Goal: Contribute content

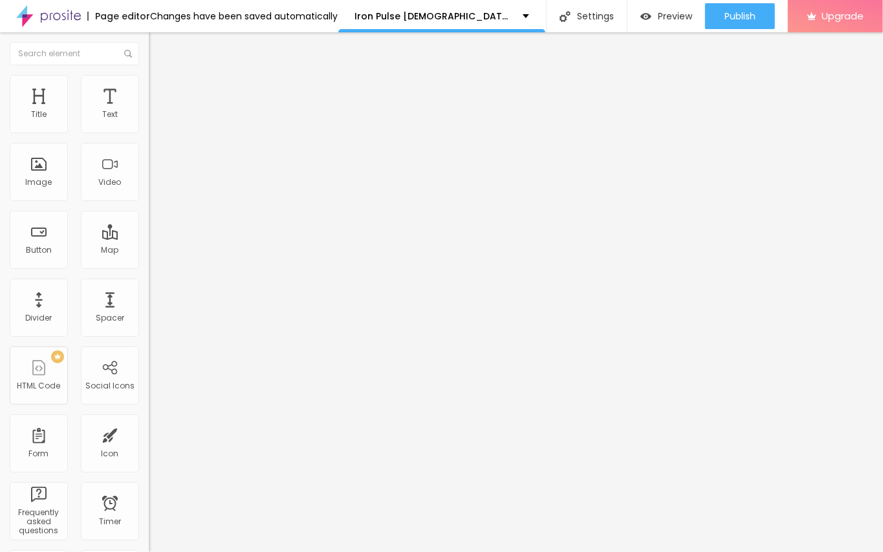
click at [149, 122] on input "entre em contato" at bounding box center [226, 115] width 155 height 13
paste input "👇❗❗𝐒𝐡𝐨𝐩𝐍𝐨𝐰❗❗👇"
type input "👇❗❗𝐒𝐡𝐨𝐩𝐍𝐨𝐰❗❗👇"
click at [149, 266] on input "https://" at bounding box center [226, 259] width 155 height 13
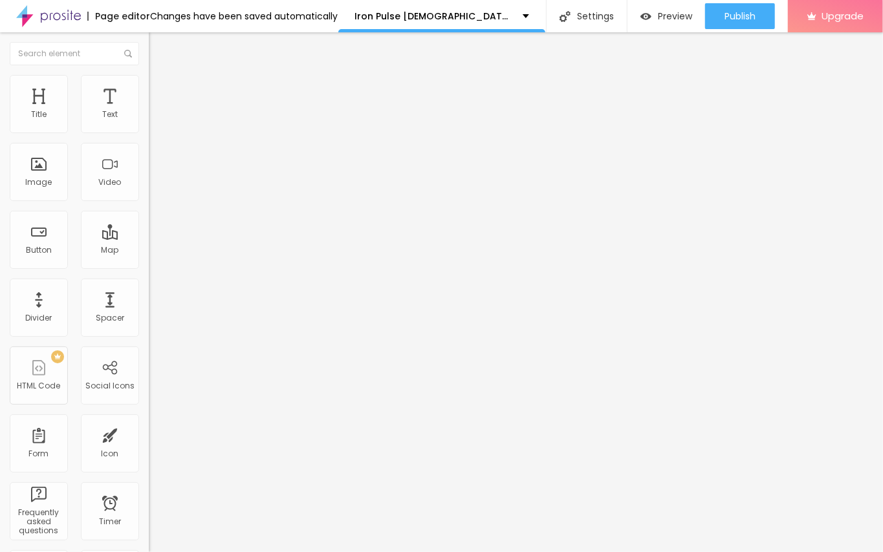
paste input "[DOMAIN_NAME][URL]"
type input "[URL][DOMAIN_NAME]"
click at [149, 111] on span "Change image" at bounding box center [183, 105] width 69 height 11
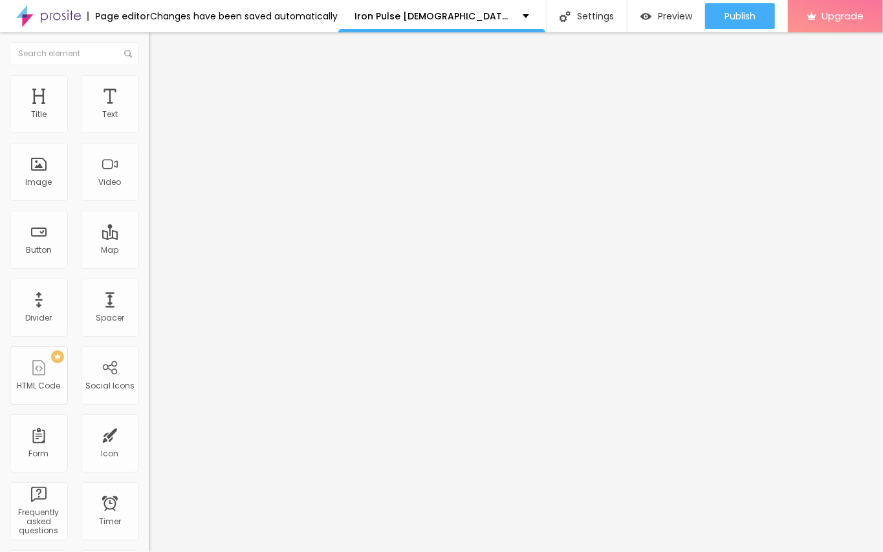
click at [149, 265] on input "https://" at bounding box center [226, 258] width 155 height 13
paste input "[DOMAIN_NAME][URL]"
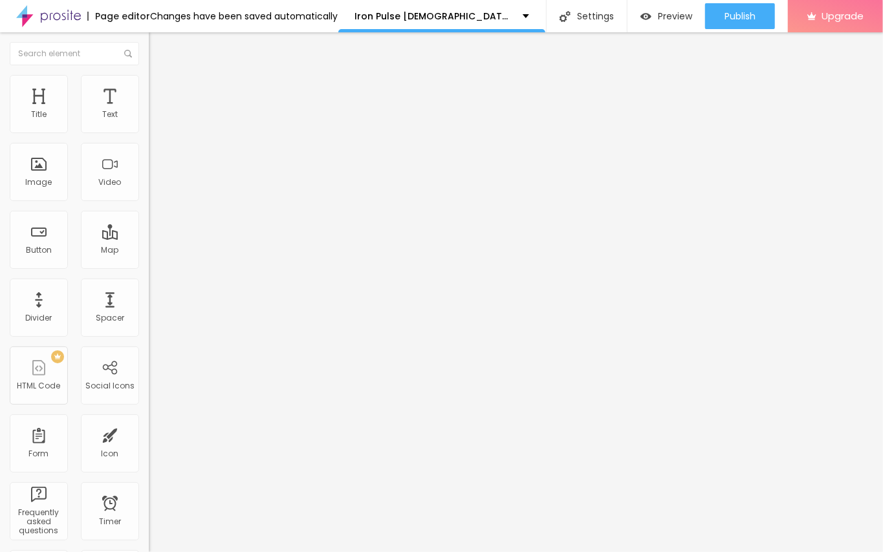
type input "[URL][DOMAIN_NAME]"
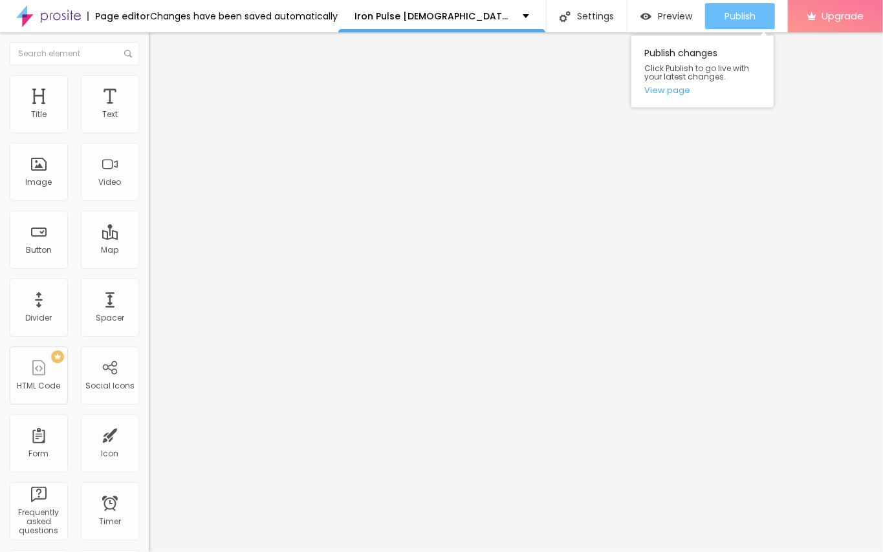
click at [749, 16] on span "Publish" at bounding box center [739, 16] width 31 height 10
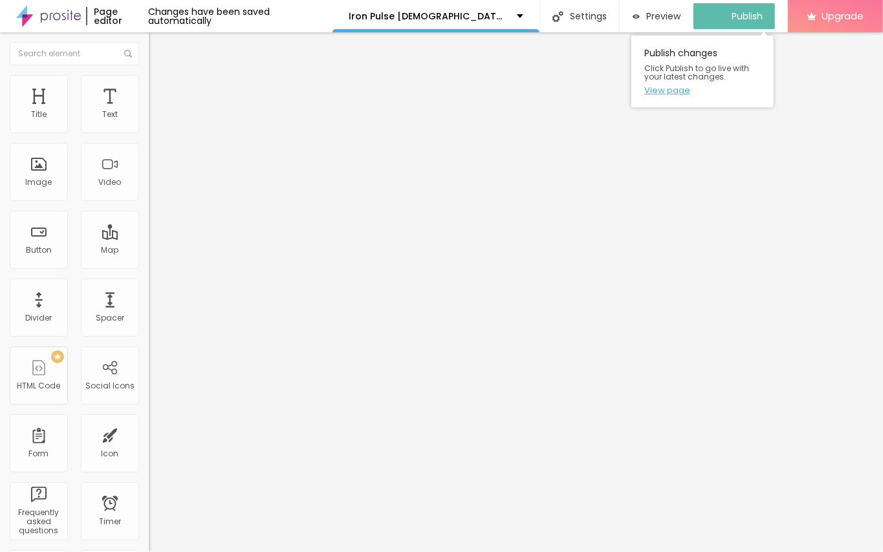
click at [665, 87] on link "View page" at bounding box center [702, 90] width 116 height 8
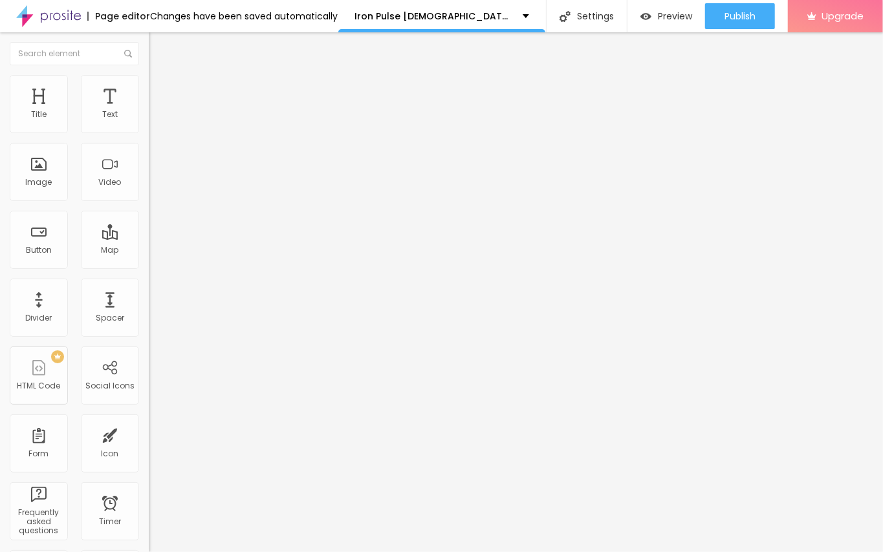
click at [67, 16] on img at bounding box center [48, 16] width 65 height 32
